Goal: Information Seeking & Learning: Stay updated

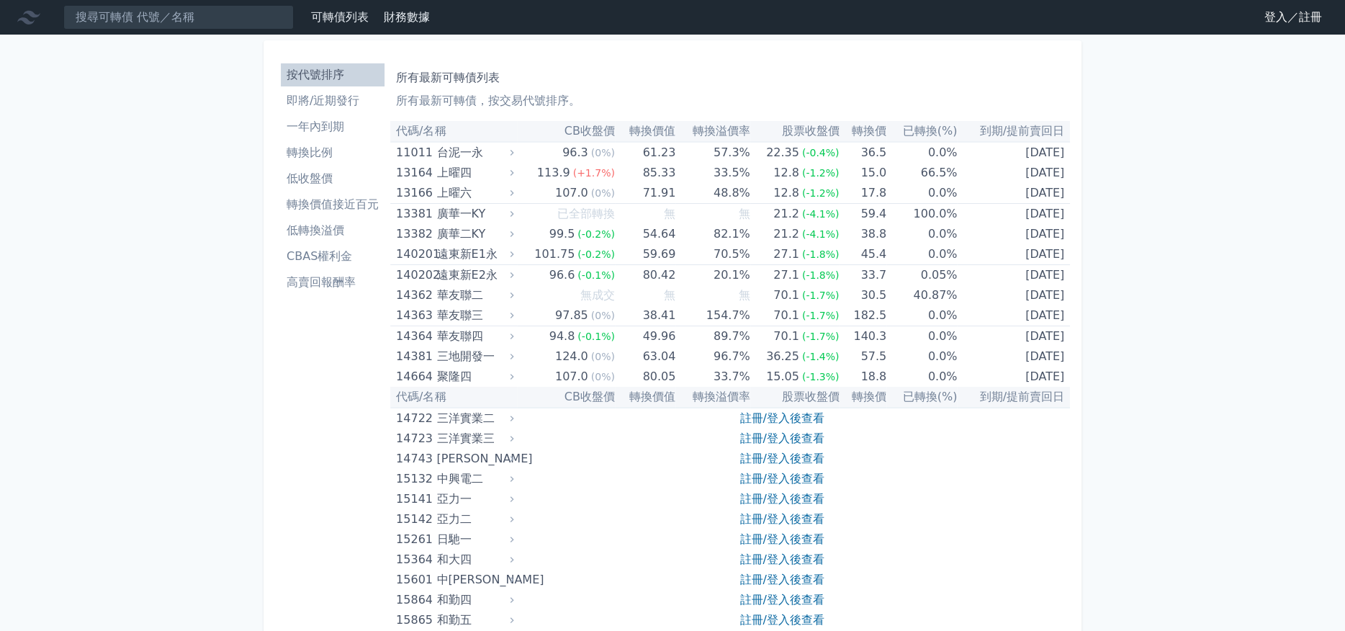
click at [325, 103] on li "即將/近期發行" at bounding box center [333, 100] width 104 height 17
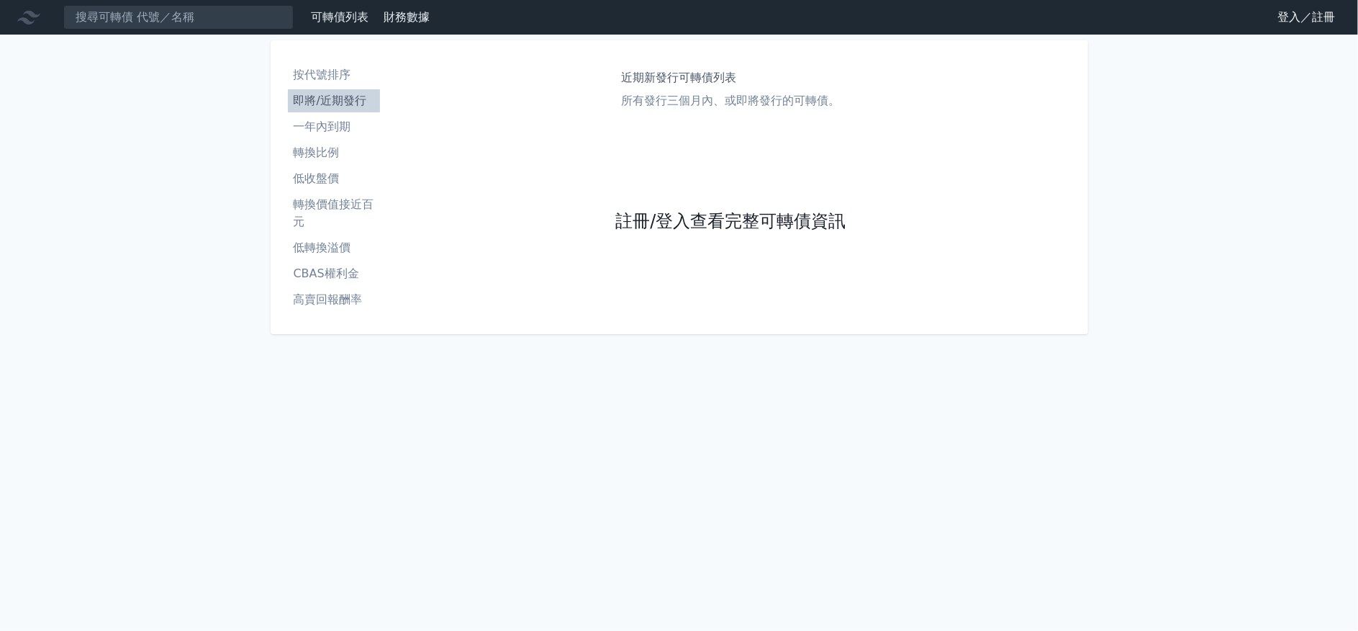
click at [625, 210] on link "註冊/登入查看完整可轉債資訊" at bounding box center [730, 221] width 230 height 23
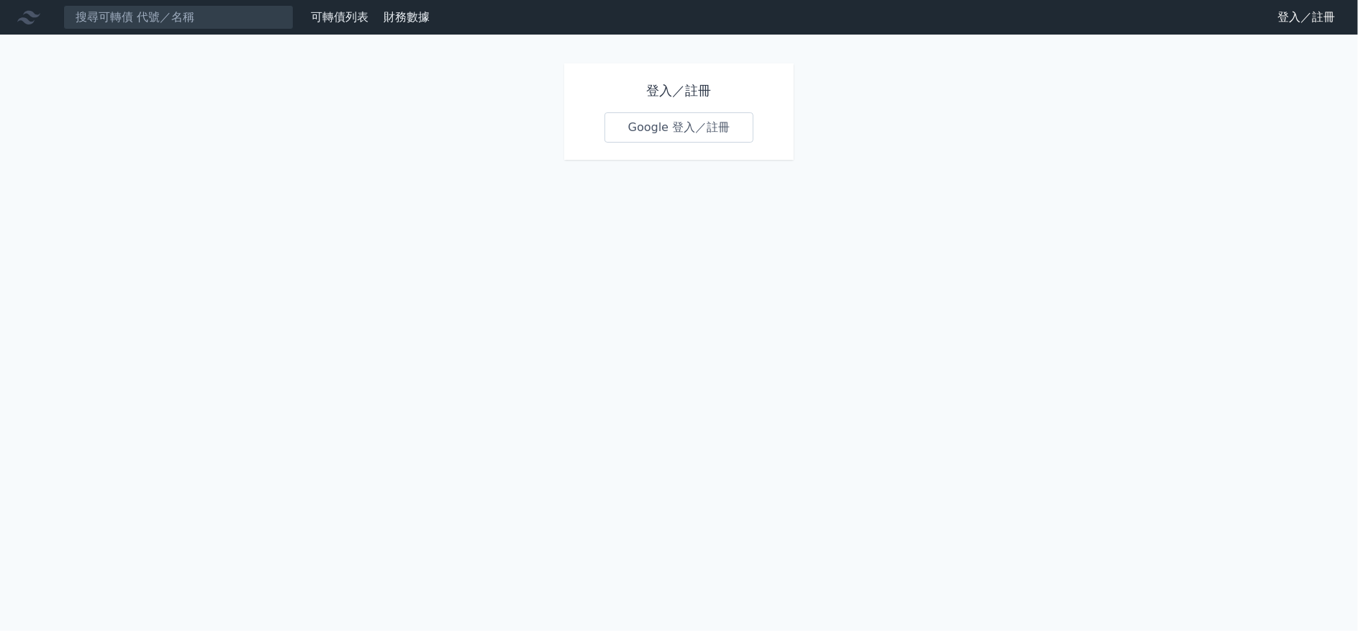
click at [626, 130] on link "Google 登入／註冊" at bounding box center [680, 127] width 150 height 30
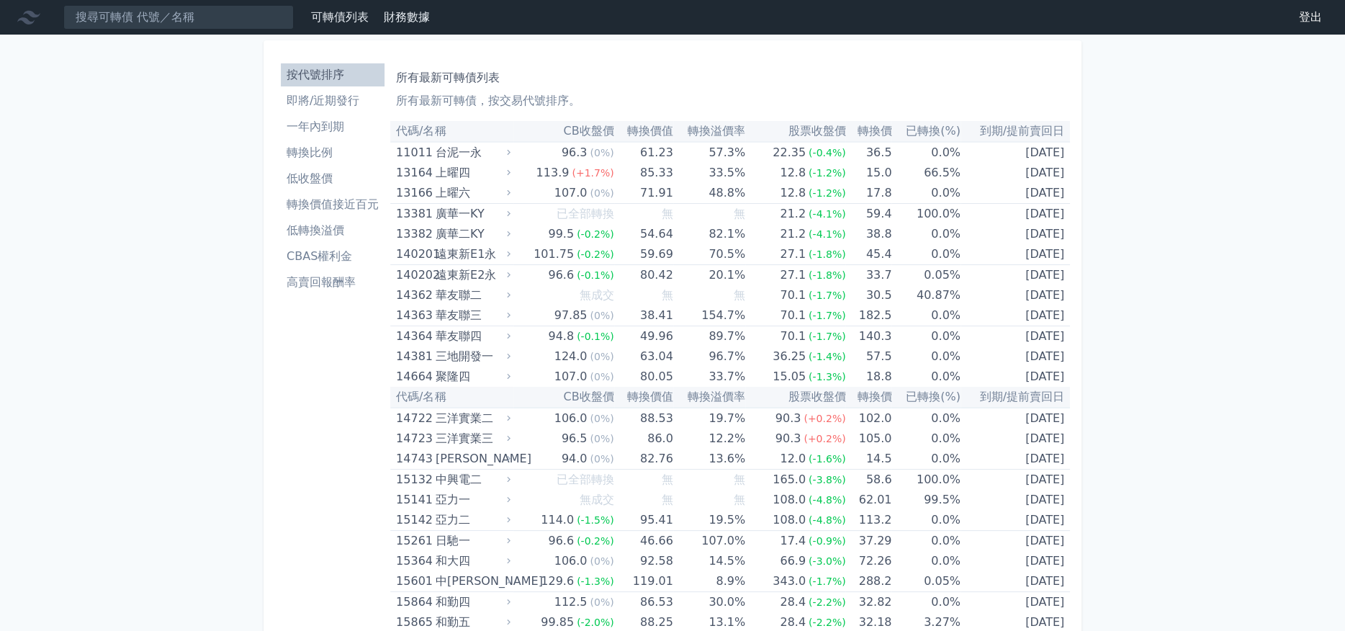
click at [325, 106] on li "即將/近期發行" at bounding box center [333, 100] width 104 height 17
